Goal: Task Accomplishment & Management: Manage account settings

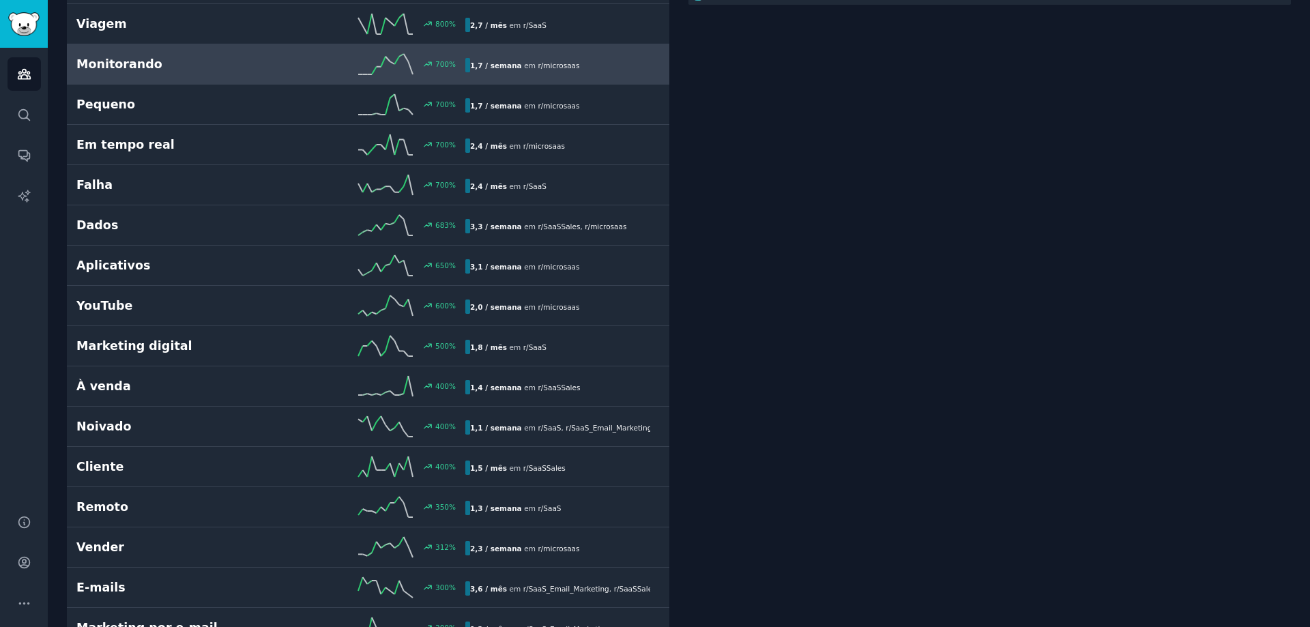
scroll to position [546, 0]
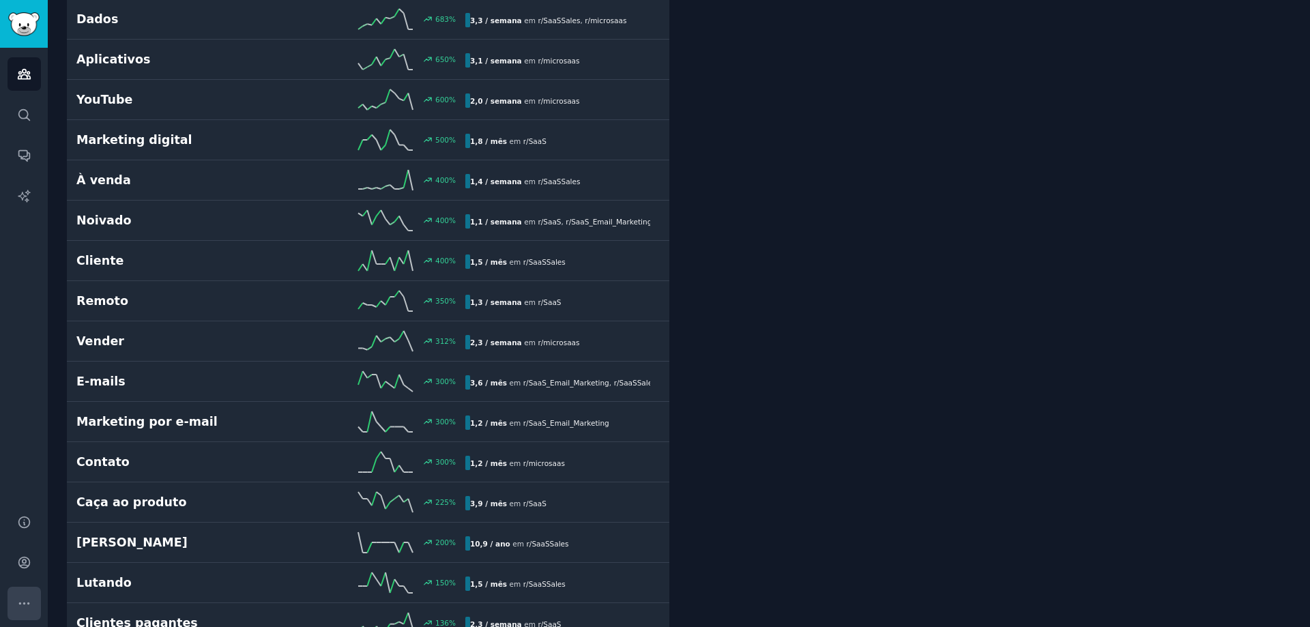
click at [23, 603] on icon "Barra lateral" at bounding box center [24, 603] width 14 height 14
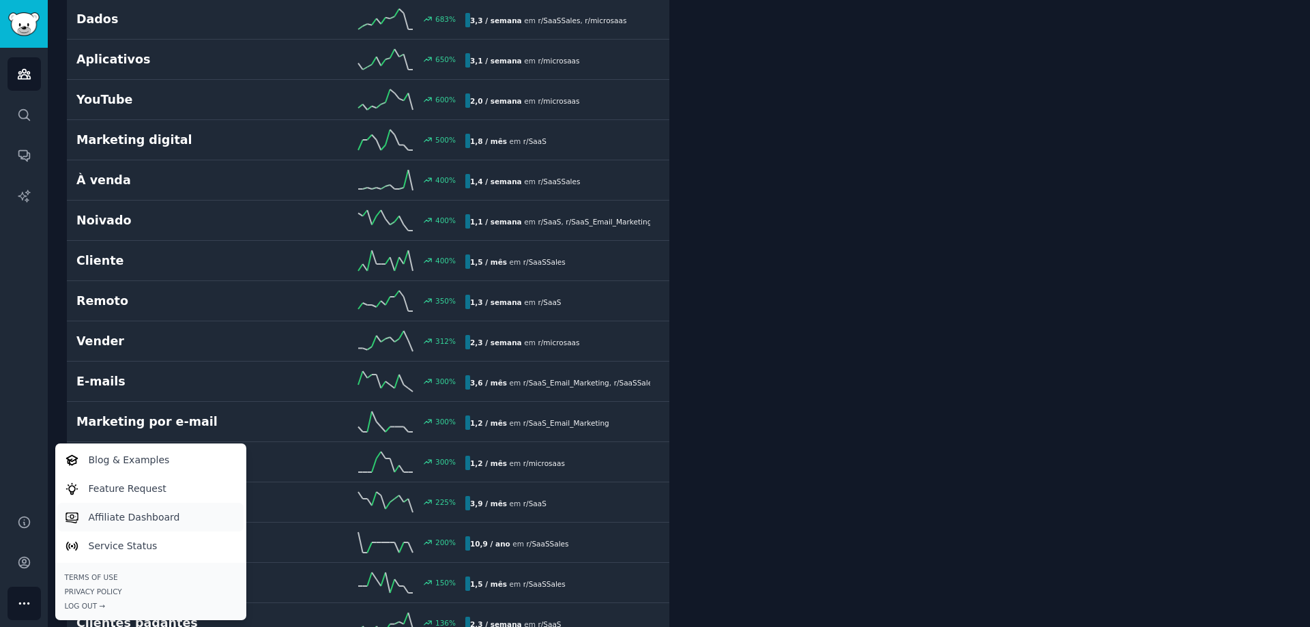
click at [85, 512] on link "Affiliate Dashboard" at bounding box center [150, 517] width 186 height 29
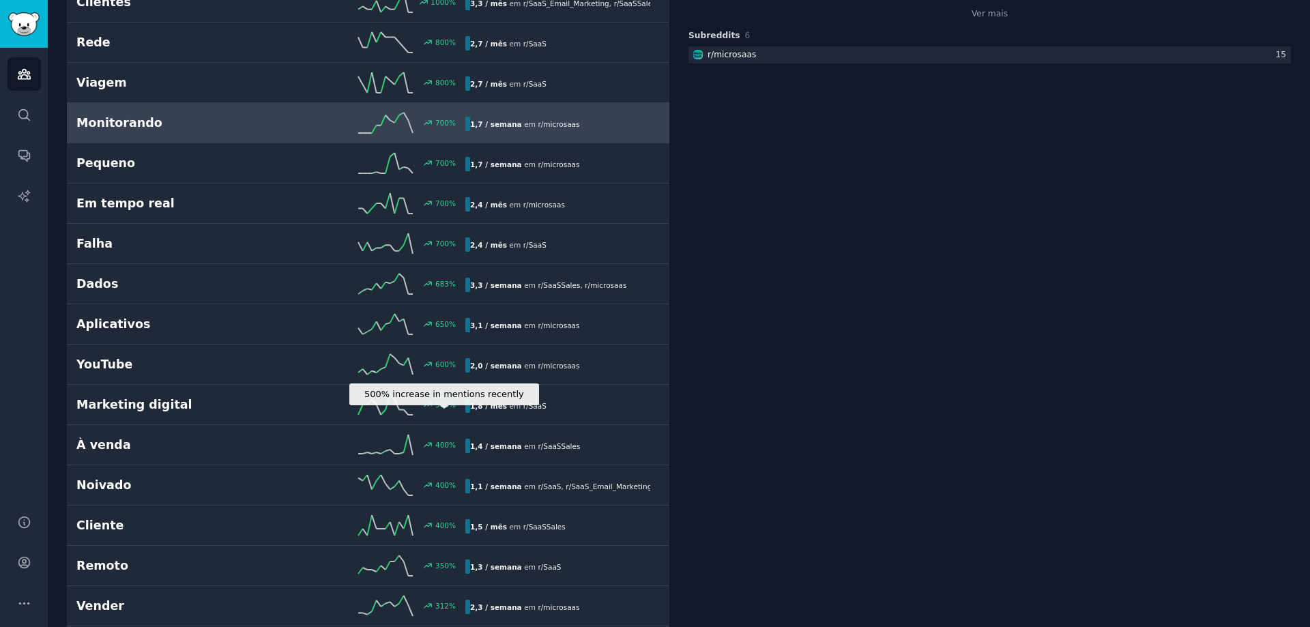
scroll to position [273, 0]
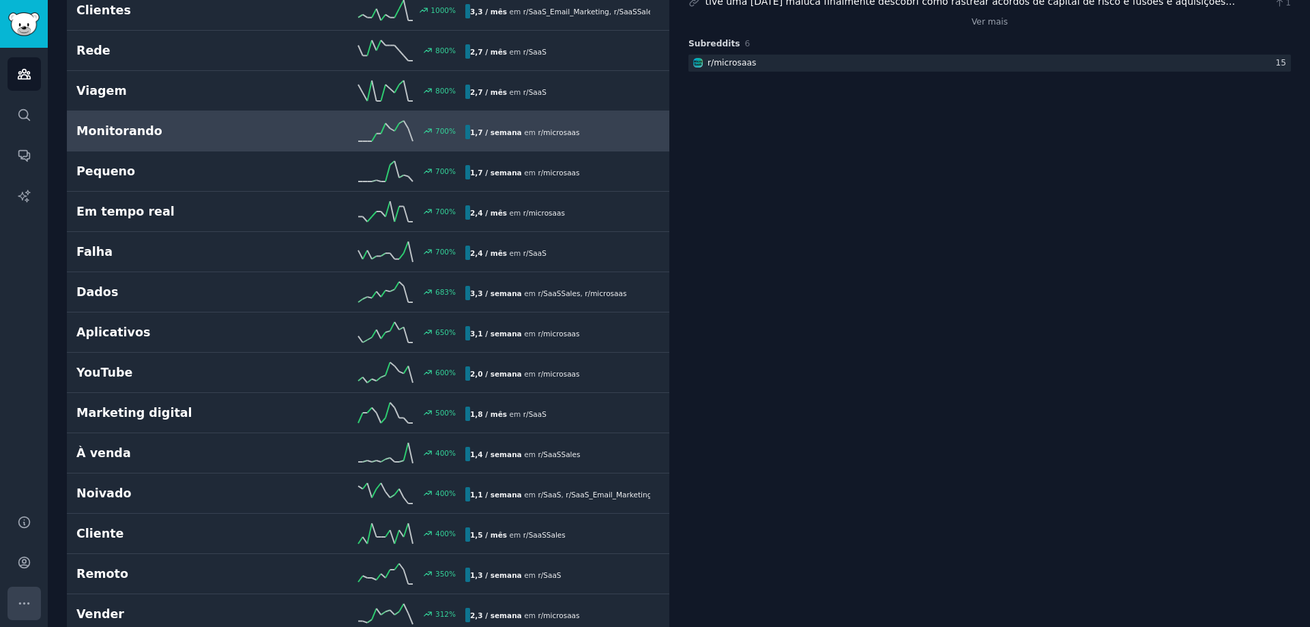
click at [11, 593] on button "Mais" at bounding box center [24, 603] width 33 height 33
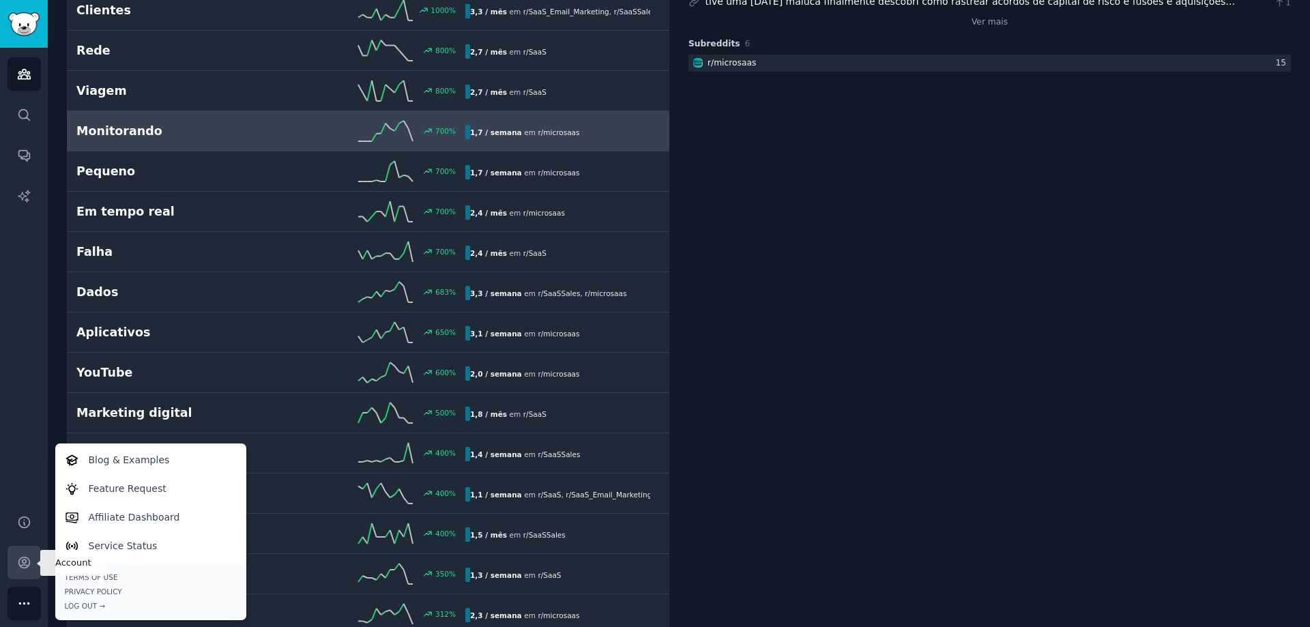
click at [17, 563] on icon "Barra lateral" at bounding box center [24, 562] width 14 height 14
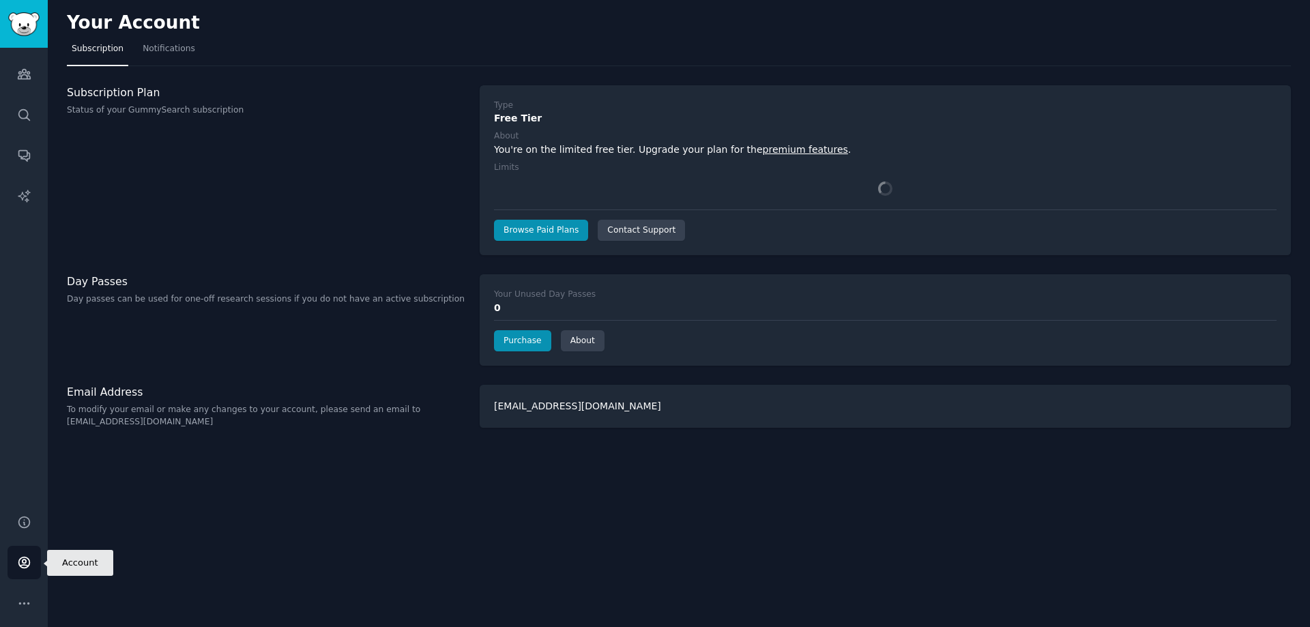
click at [17, 563] on icon "Sidebar" at bounding box center [24, 562] width 14 height 14
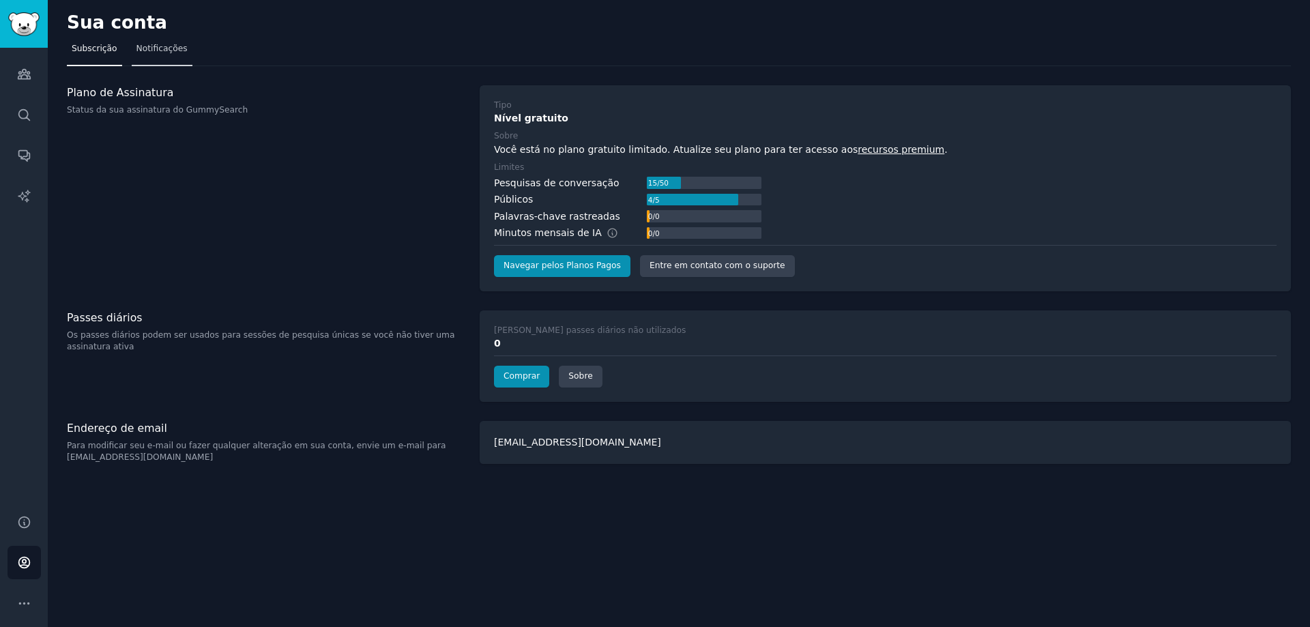
click at [160, 39] on link "Notificações" at bounding box center [162, 52] width 61 height 28
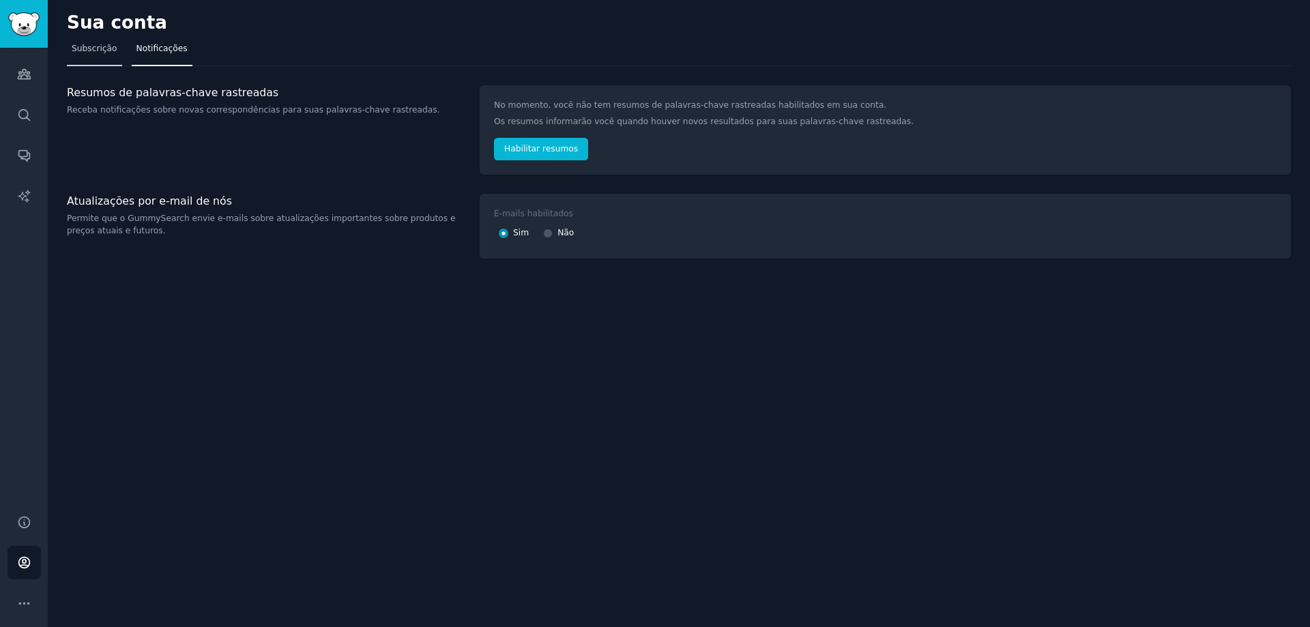
click at [97, 58] on link "Subscrição" at bounding box center [94, 52] width 55 height 28
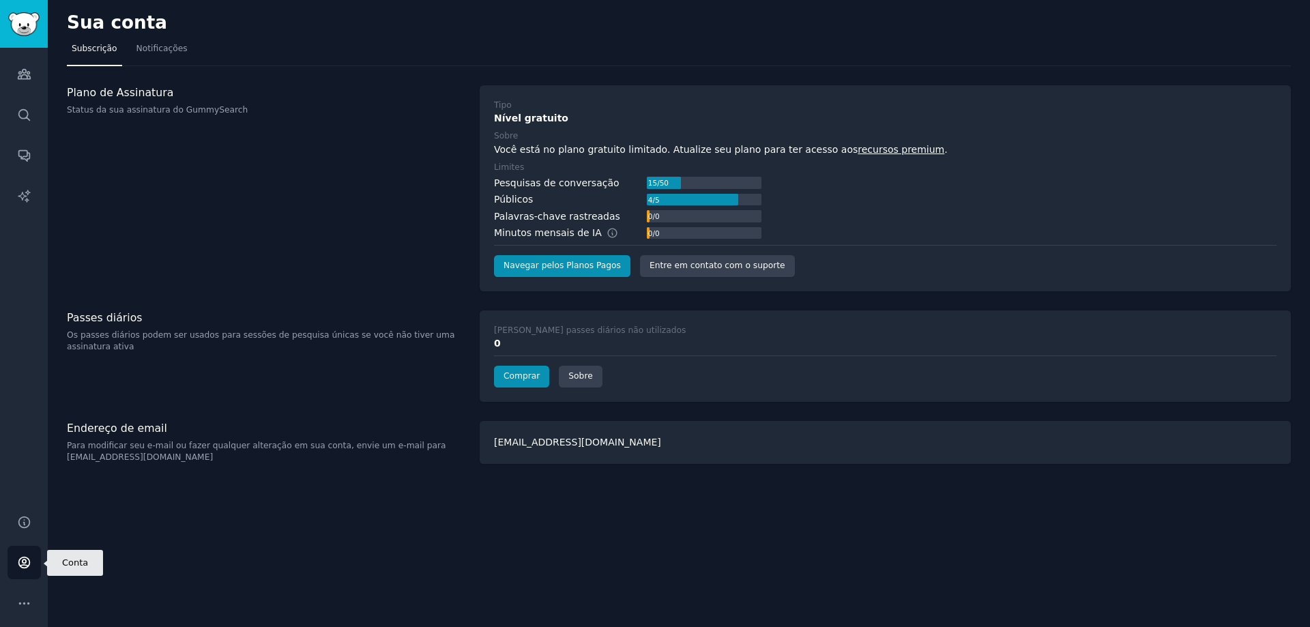
click at [22, 560] on icon "Barra lateral" at bounding box center [23, 562] width 11 height 11
click at [25, 602] on icon "Barra lateral" at bounding box center [24, 603] width 14 height 14
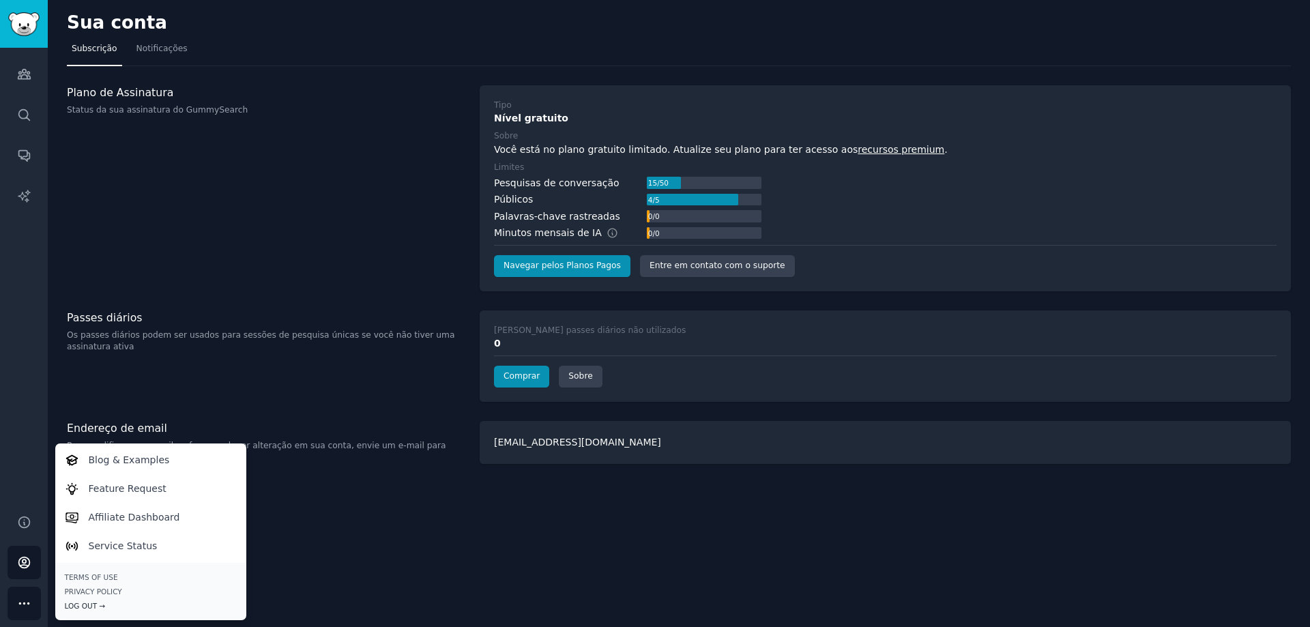
click at [68, 604] on div "Log Out →" at bounding box center [151, 606] width 172 height 10
